Goal: Task Accomplishment & Management: Complete application form

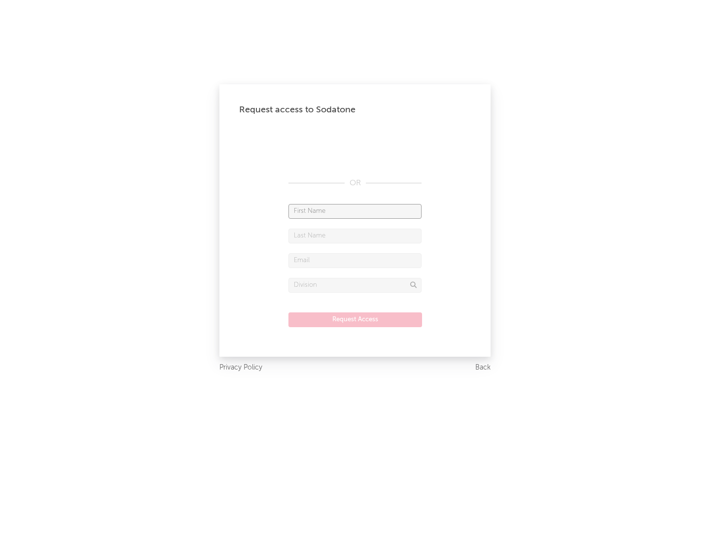
click at [355, 211] on input "text" at bounding box center [354, 211] width 133 height 15
type input "[PERSON_NAME]"
click at [355, 236] on input "text" at bounding box center [354, 236] width 133 height 15
type input "[PERSON_NAME]"
click at [355, 260] on input "text" at bounding box center [354, 260] width 133 height 15
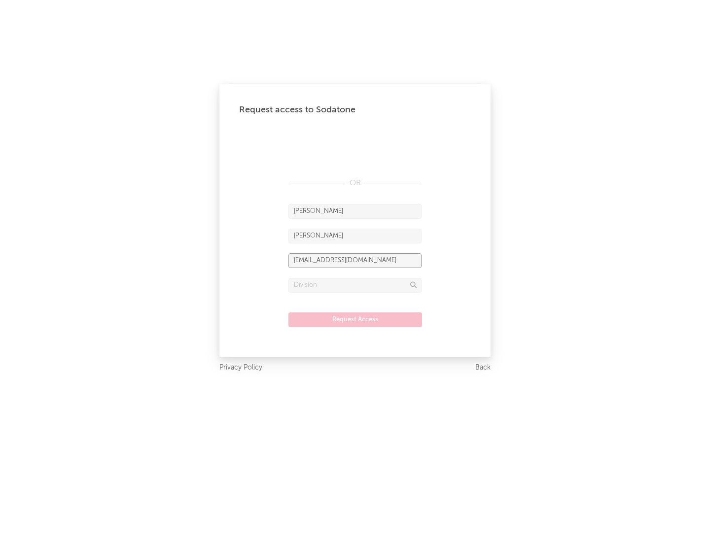
type input "[EMAIL_ADDRESS][DOMAIN_NAME]"
click at [355, 285] on input "text" at bounding box center [354, 285] width 133 height 15
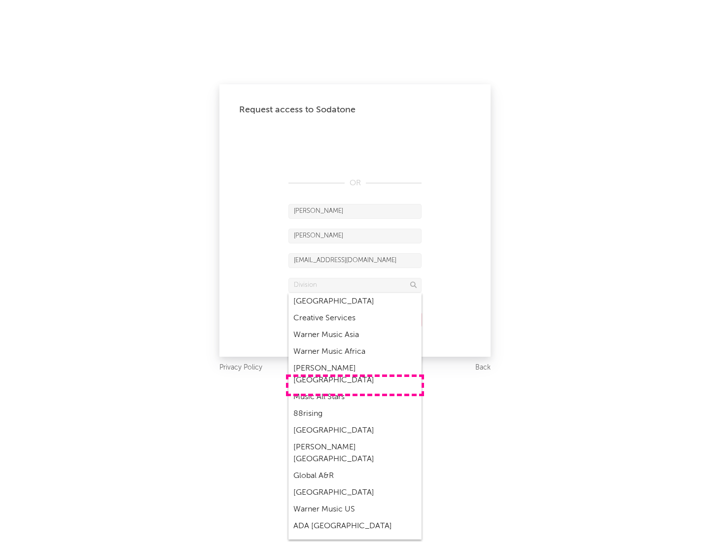
click at [355, 389] on div "Music All Stars" at bounding box center [354, 397] width 133 height 17
type input "Music All Stars"
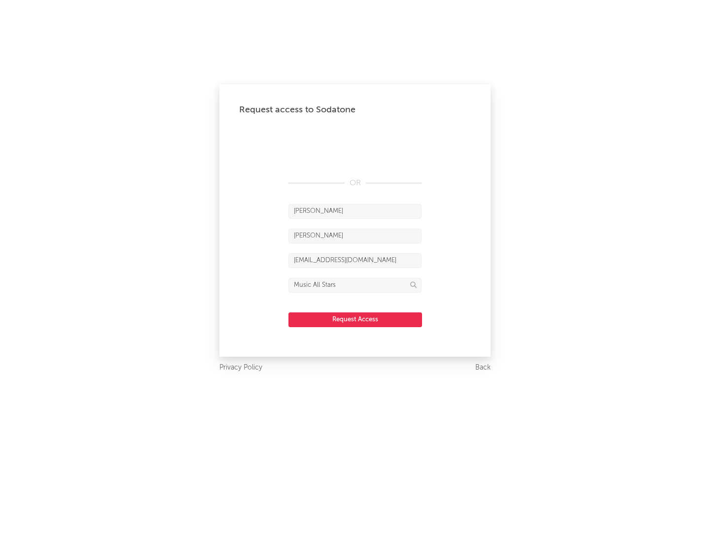
click at [355, 320] on button "Request Access" at bounding box center [355, 320] width 134 height 15
